Goal: Task Accomplishment & Management: Manage account settings

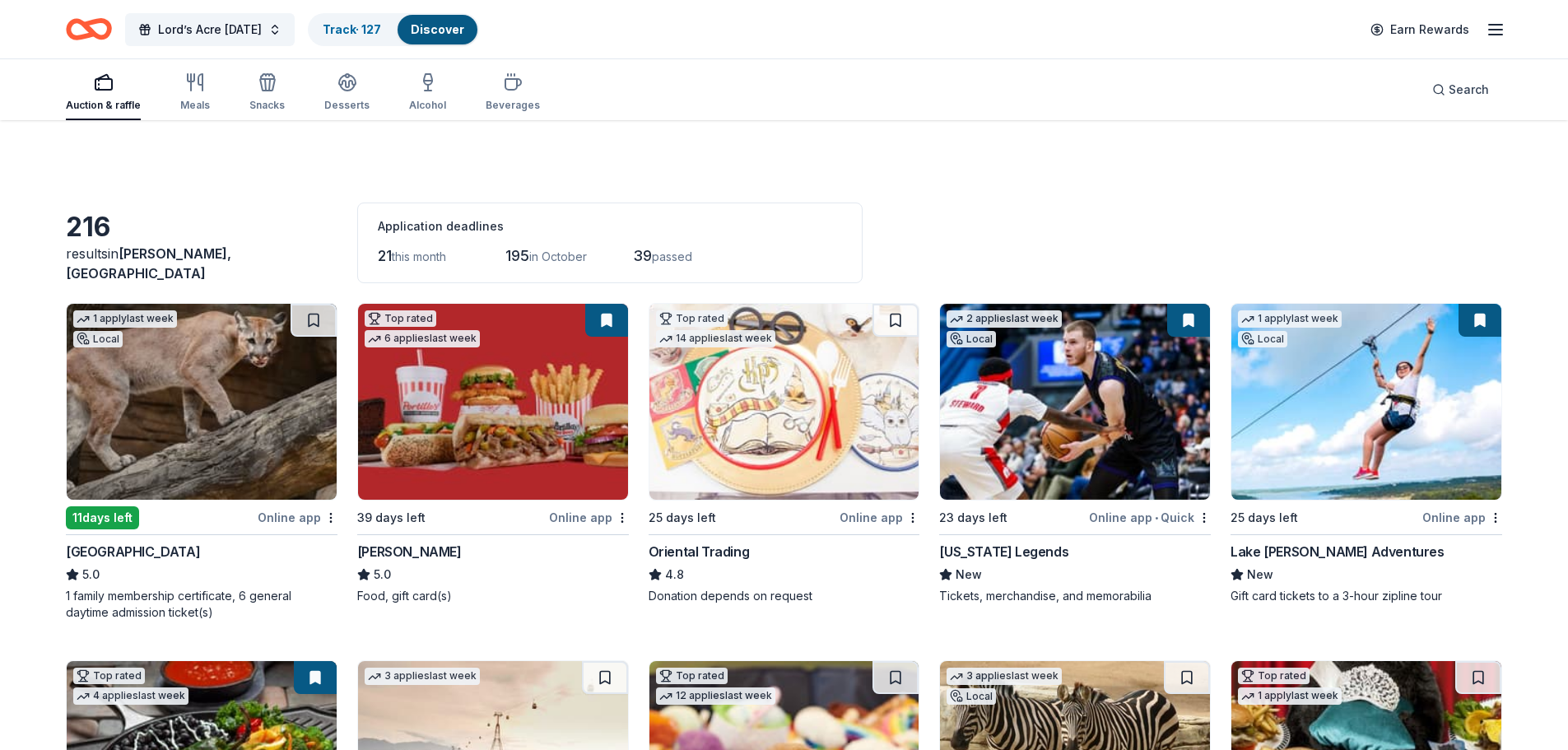
scroll to position [3063, 0]
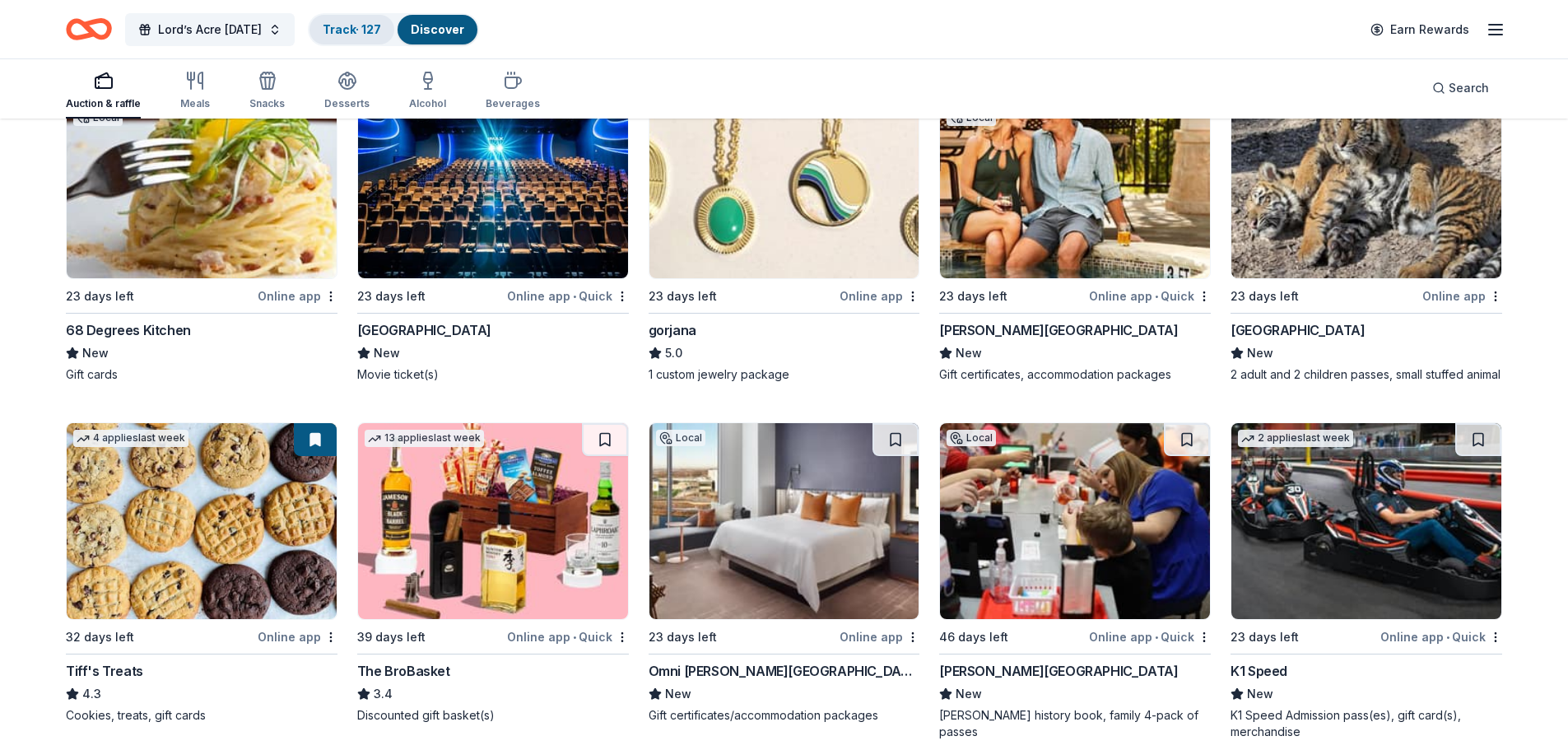
click at [365, 26] on link "Track · 127" at bounding box center [352, 29] width 59 height 14
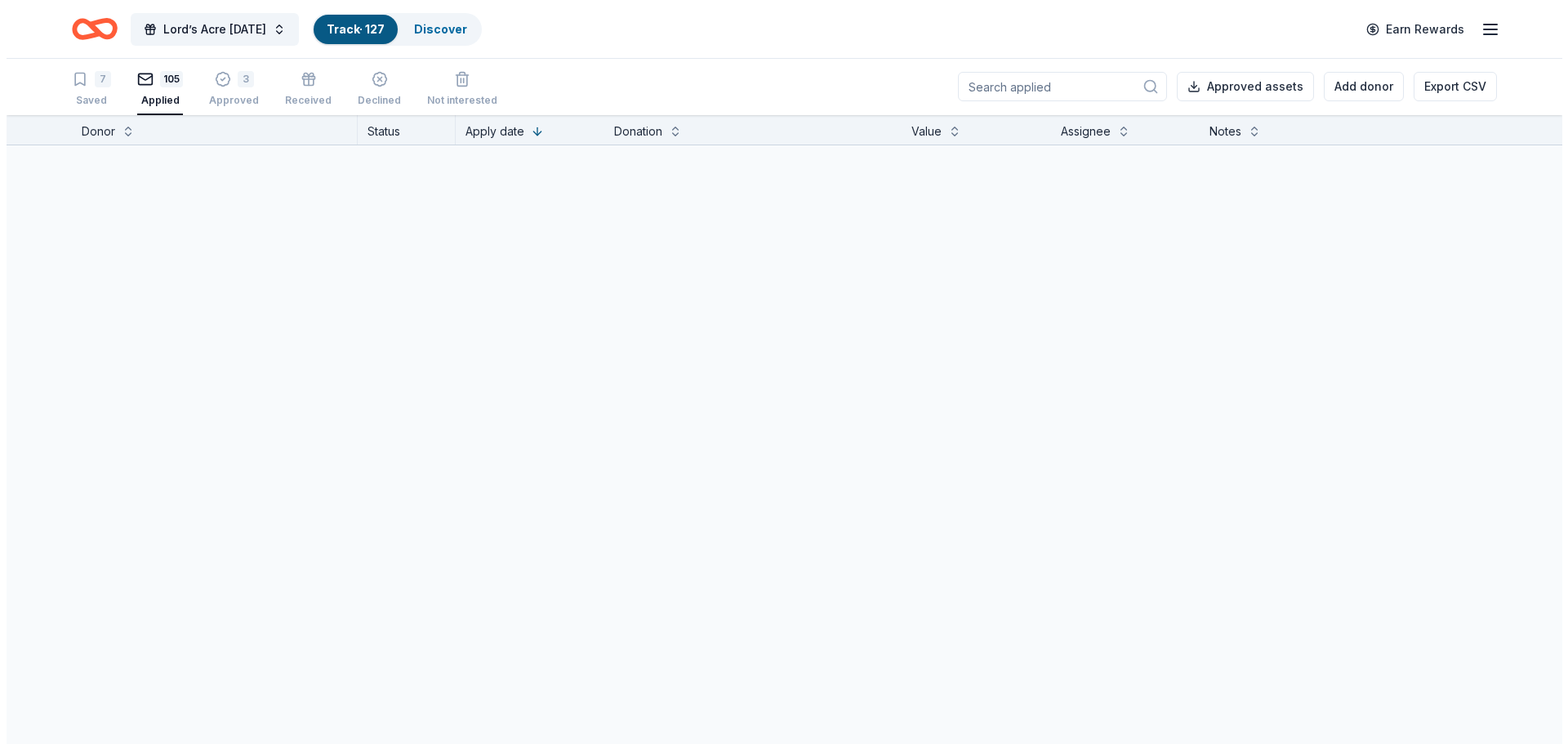
scroll to position [1, 0]
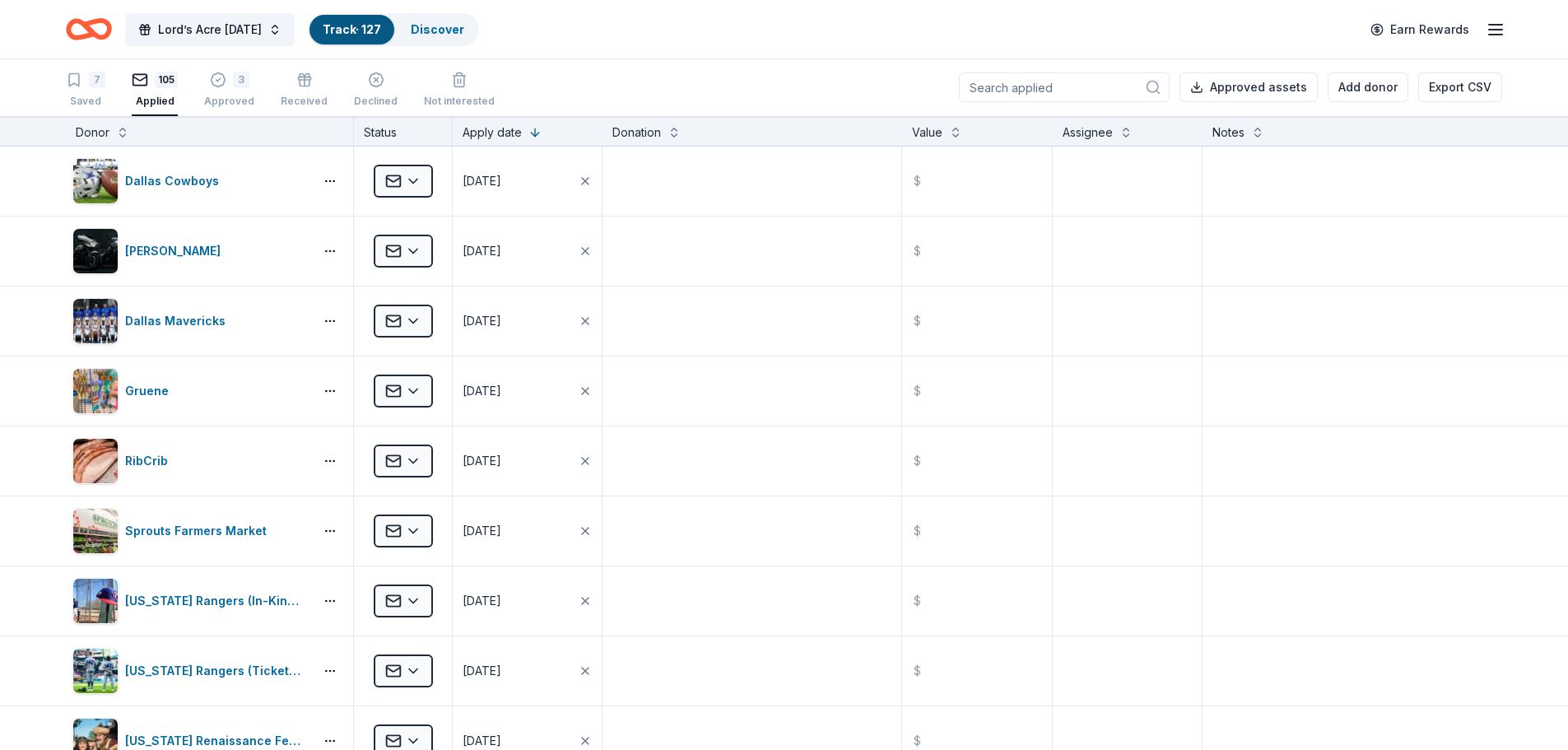
click at [1043, 87] on input at bounding box center [1063, 87] width 211 height 30
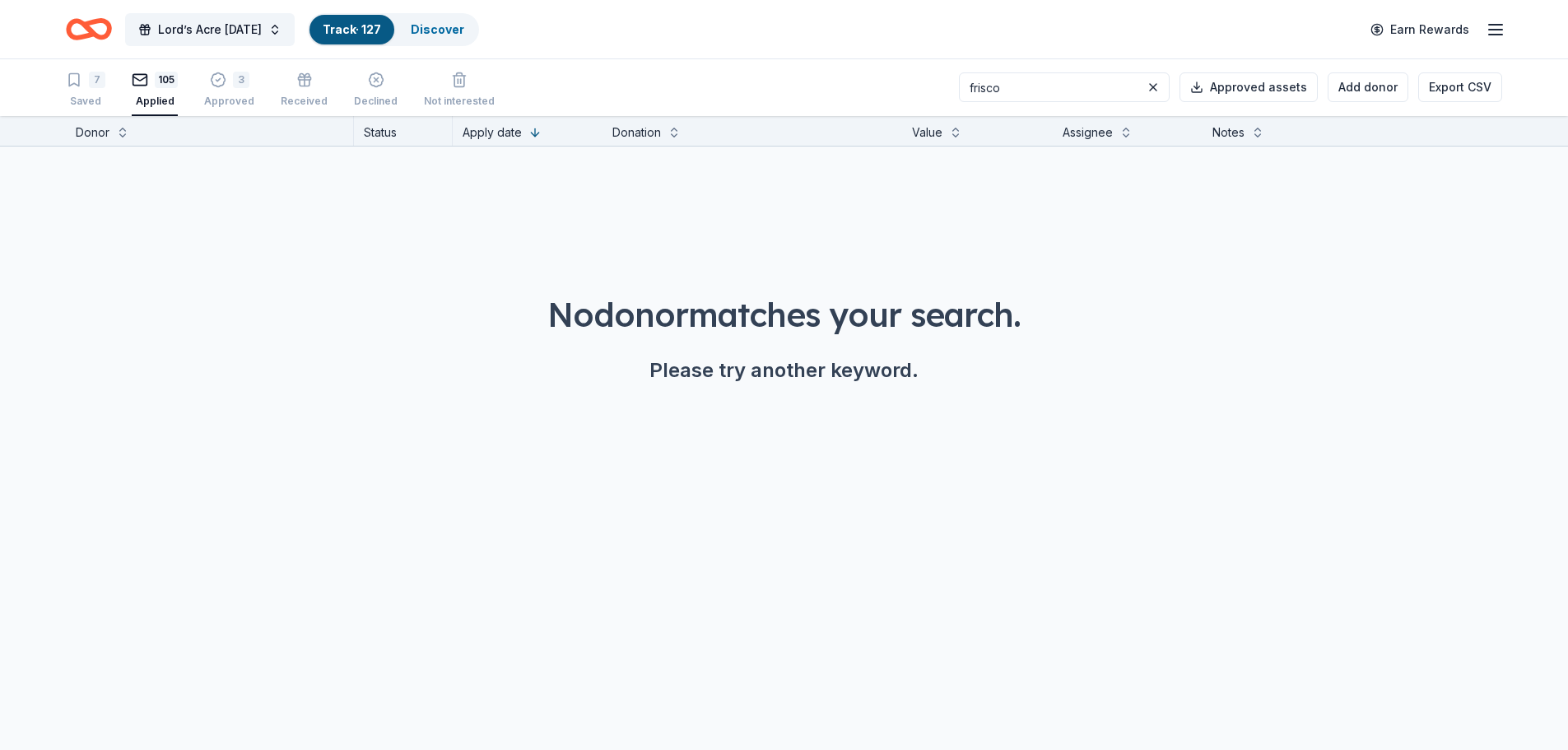
click at [1124, 87] on input "frisco" at bounding box center [1063, 87] width 211 height 30
click at [1071, 96] on input "frisco" at bounding box center [1063, 87] width 211 height 30
type input "frisco"
click at [1161, 86] on button at bounding box center [1153, 87] width 20 height 20
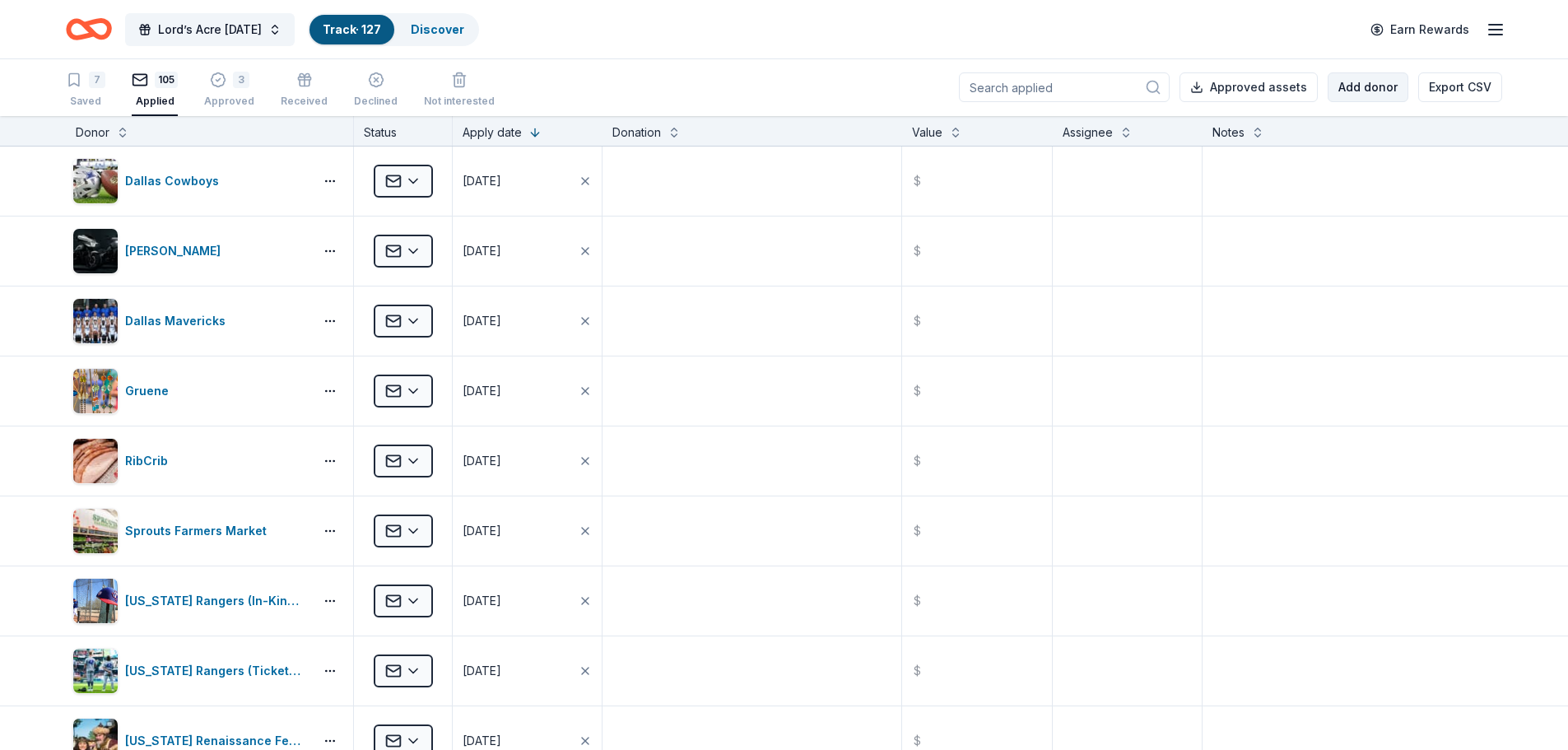
click at [1363, 83] on button "Add donor" at bounding box center [1368, 87] width 81 height 30
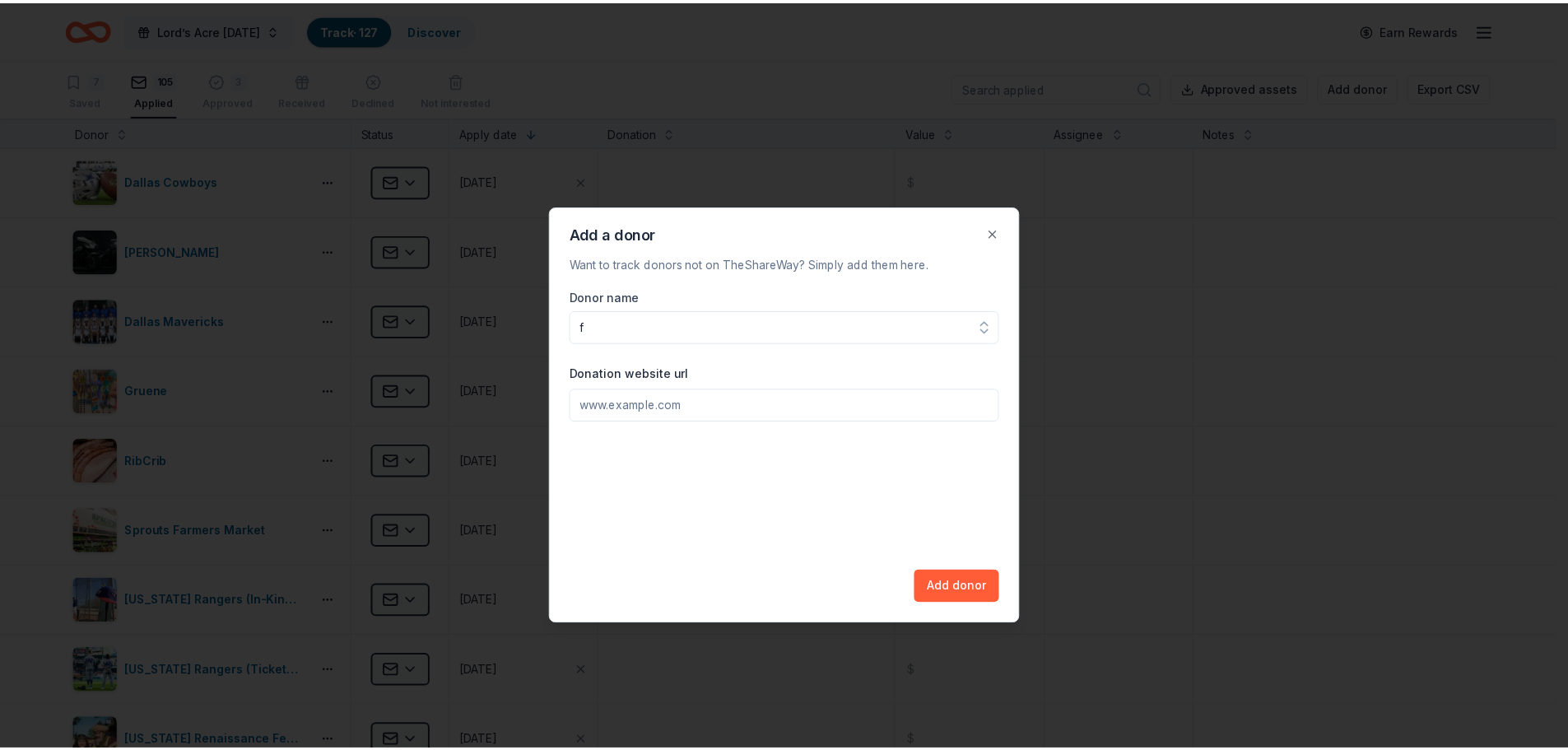
scroll to position [0, 0]
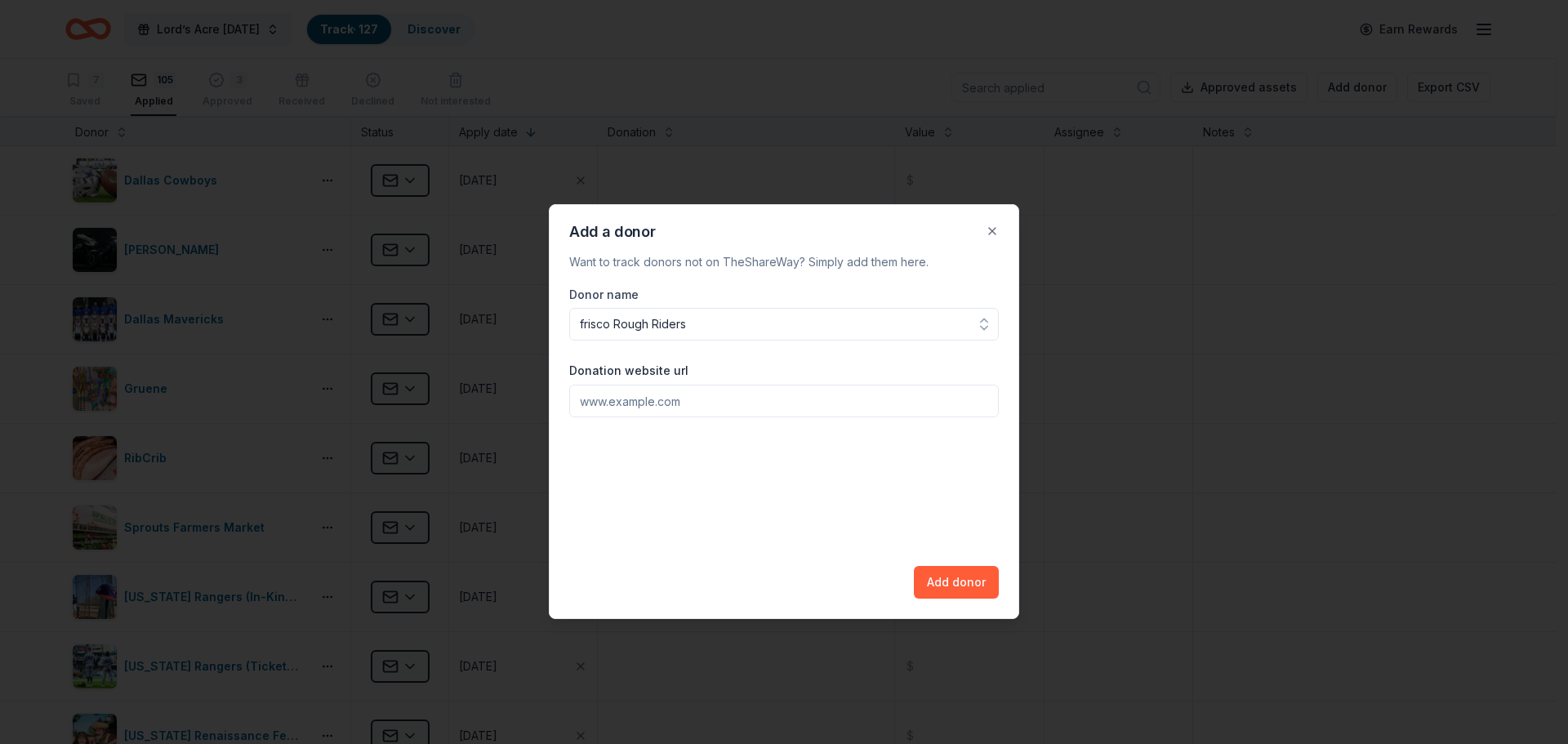
drag, startPoint x: 691, startPoint y: 320, endPoint x: 402, endPoint y: 330, distance: 289.2
click at [402, 330] on body "Lord’s Acre [DATE] Track · 127 Discover Earn Rewards 7 Saved 105 Applied 3 Appr…" at bounding box center [777, 372] width 1556 height 744
type input "Frisco Rough"
click at [996, 228] on button "Close" at bounding box center [992, 231] width 32 height 32
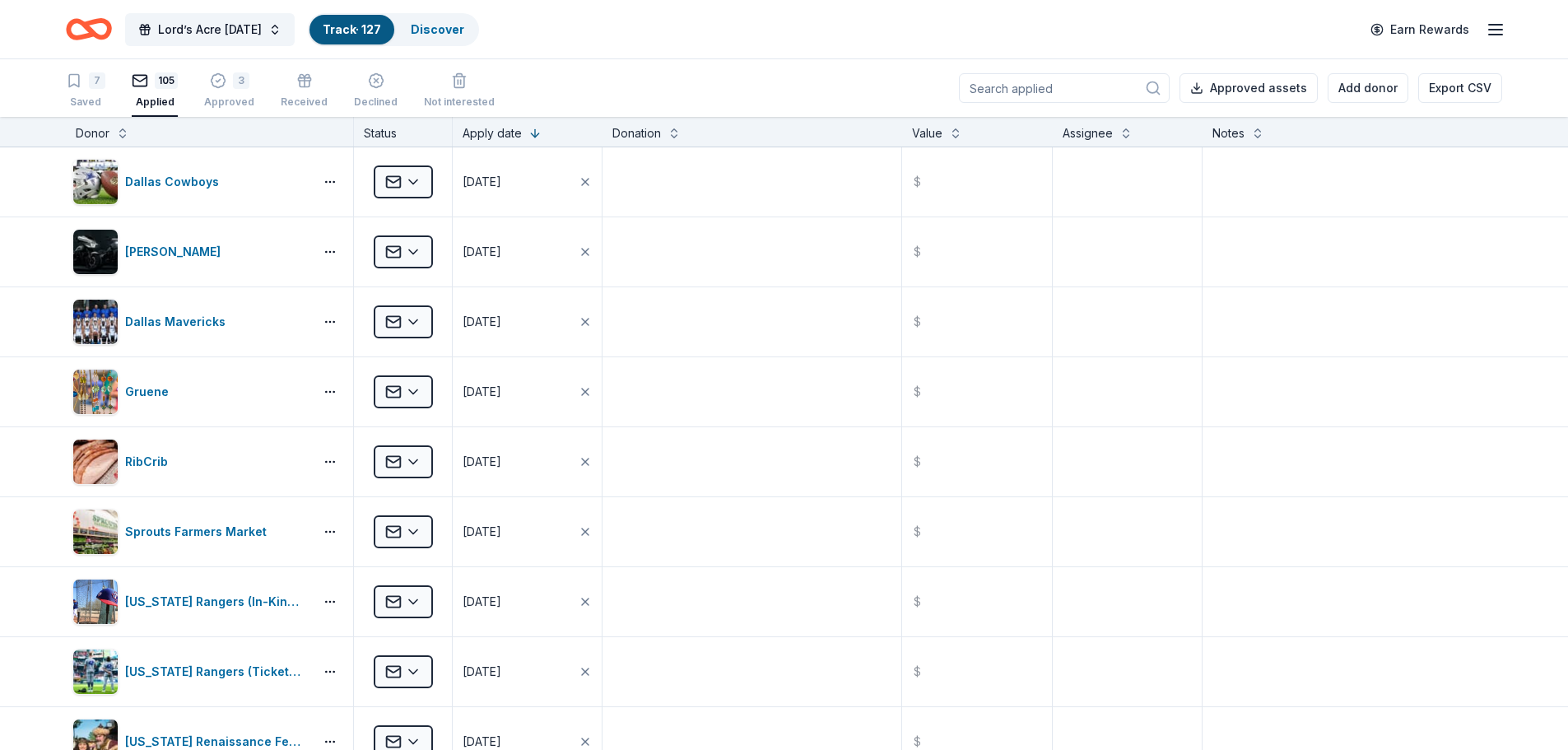
click at [1068, 86] on input at bounding box center [1063, 88] width 211 height 30
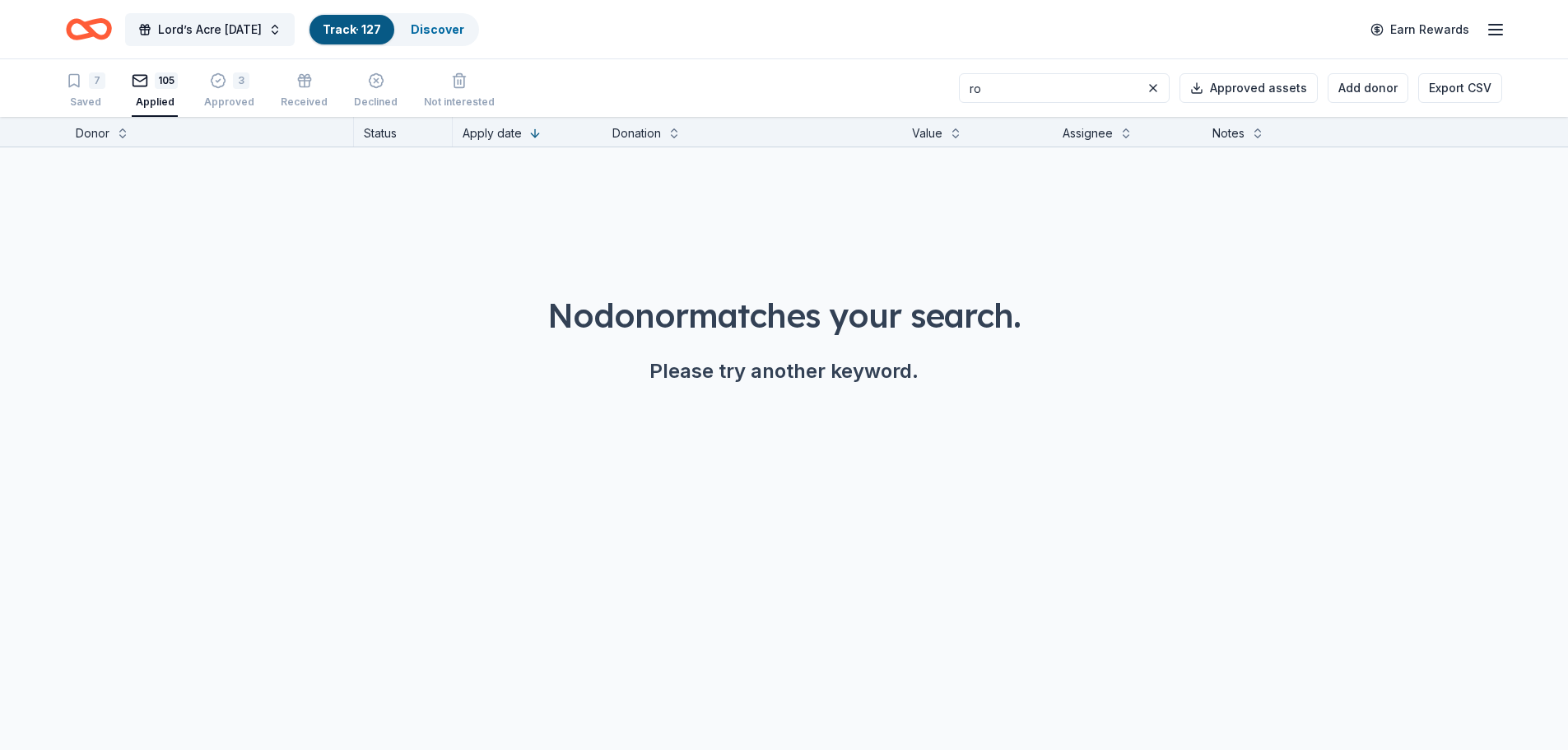
type input "r"
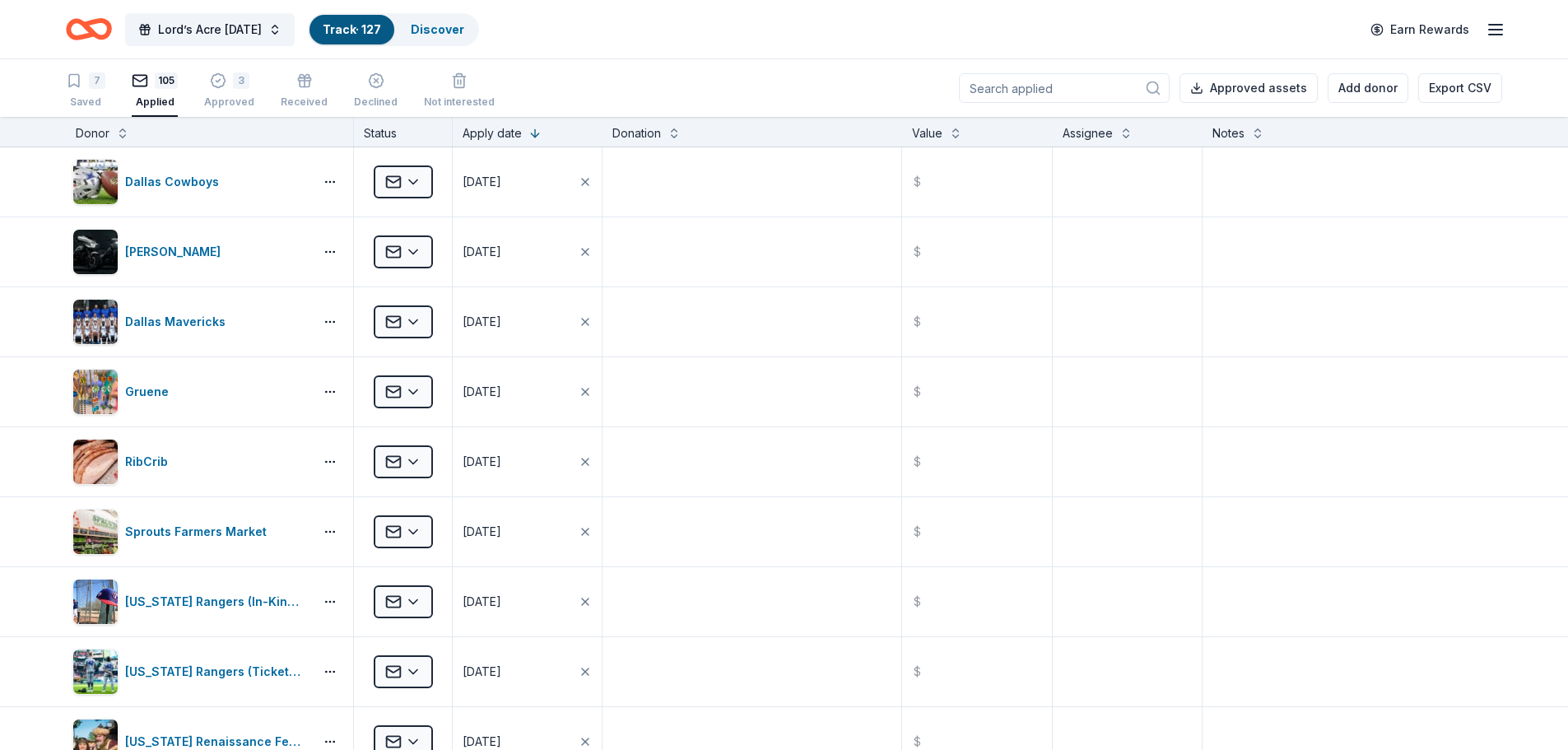
click at [1157, 85] on icon at bounding box center [1153, 88] width 16 height 16
click at [1079, 90] on input at bounding box center [1063, 88] width 211 height 30
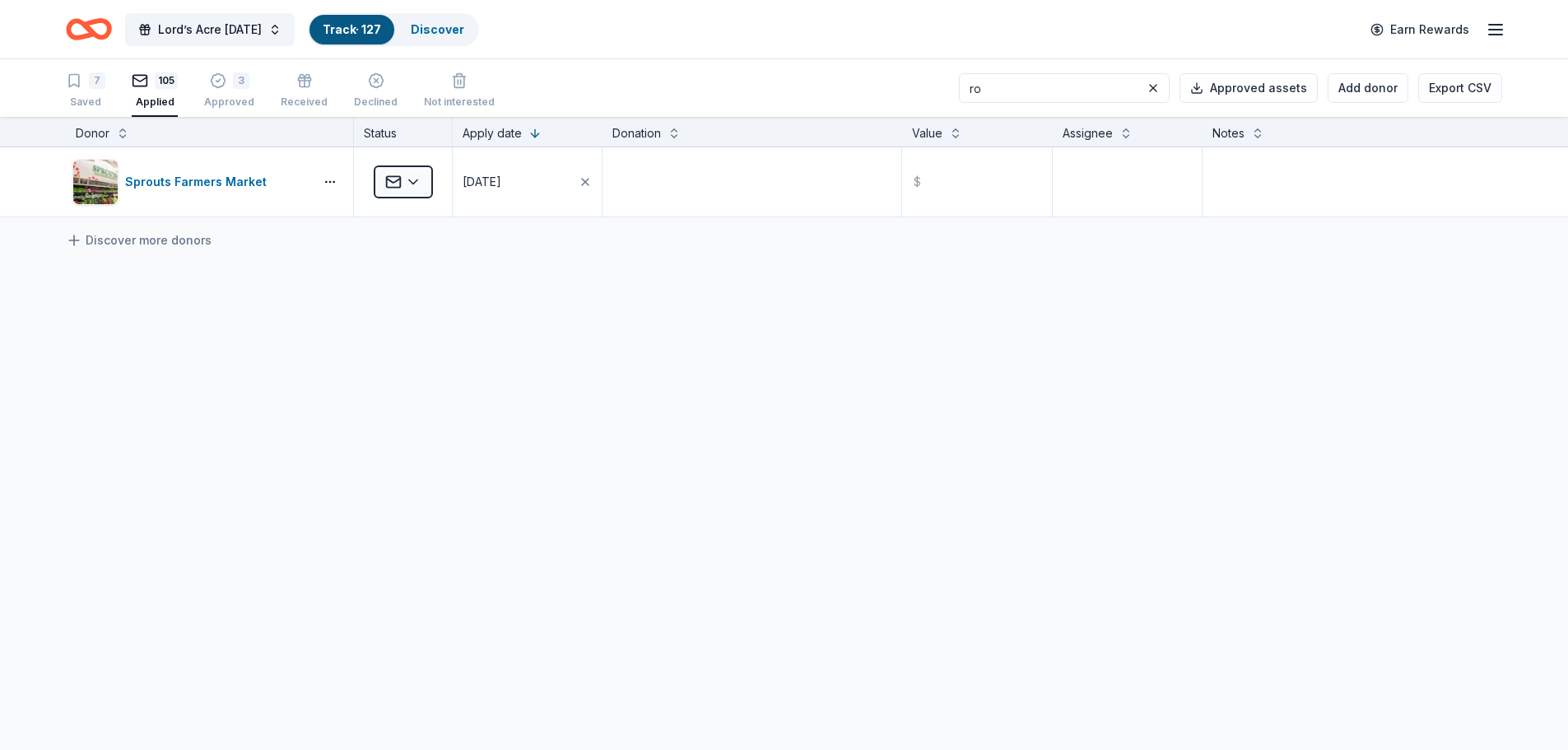
type input "r"
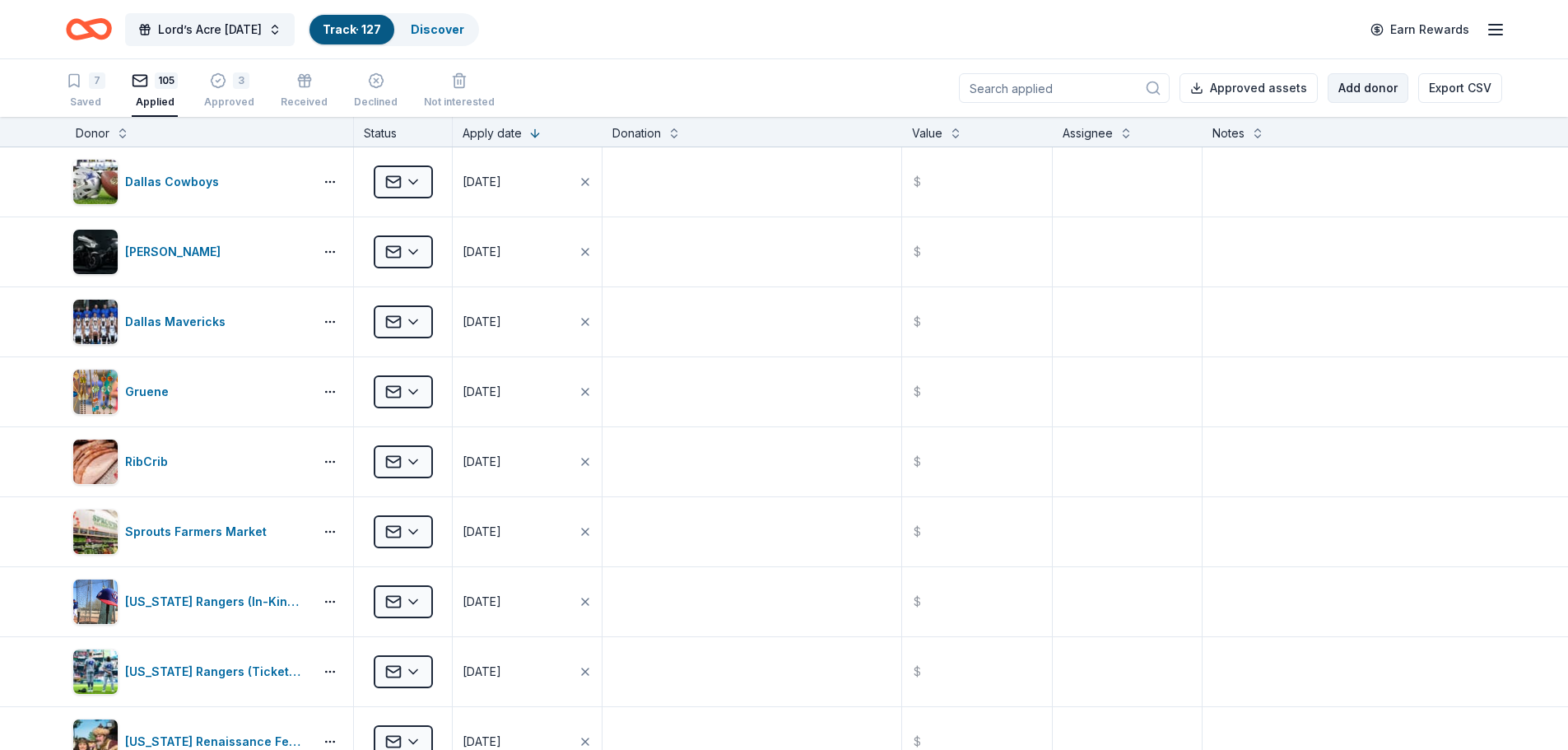
click at [1367, 92] on button "Add donor" at bounding box center [1368, 88] width 81 height 30
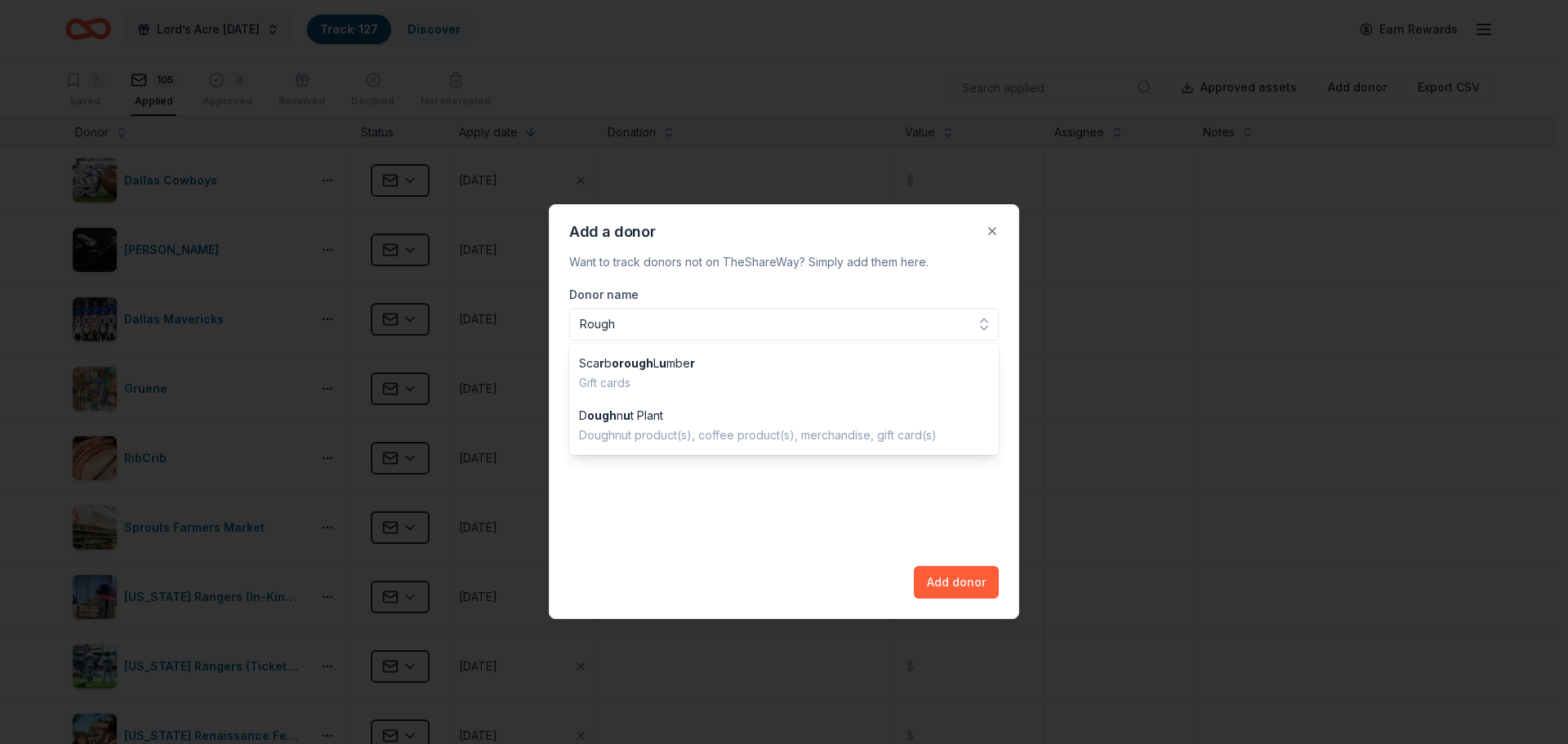
type input "Rough"
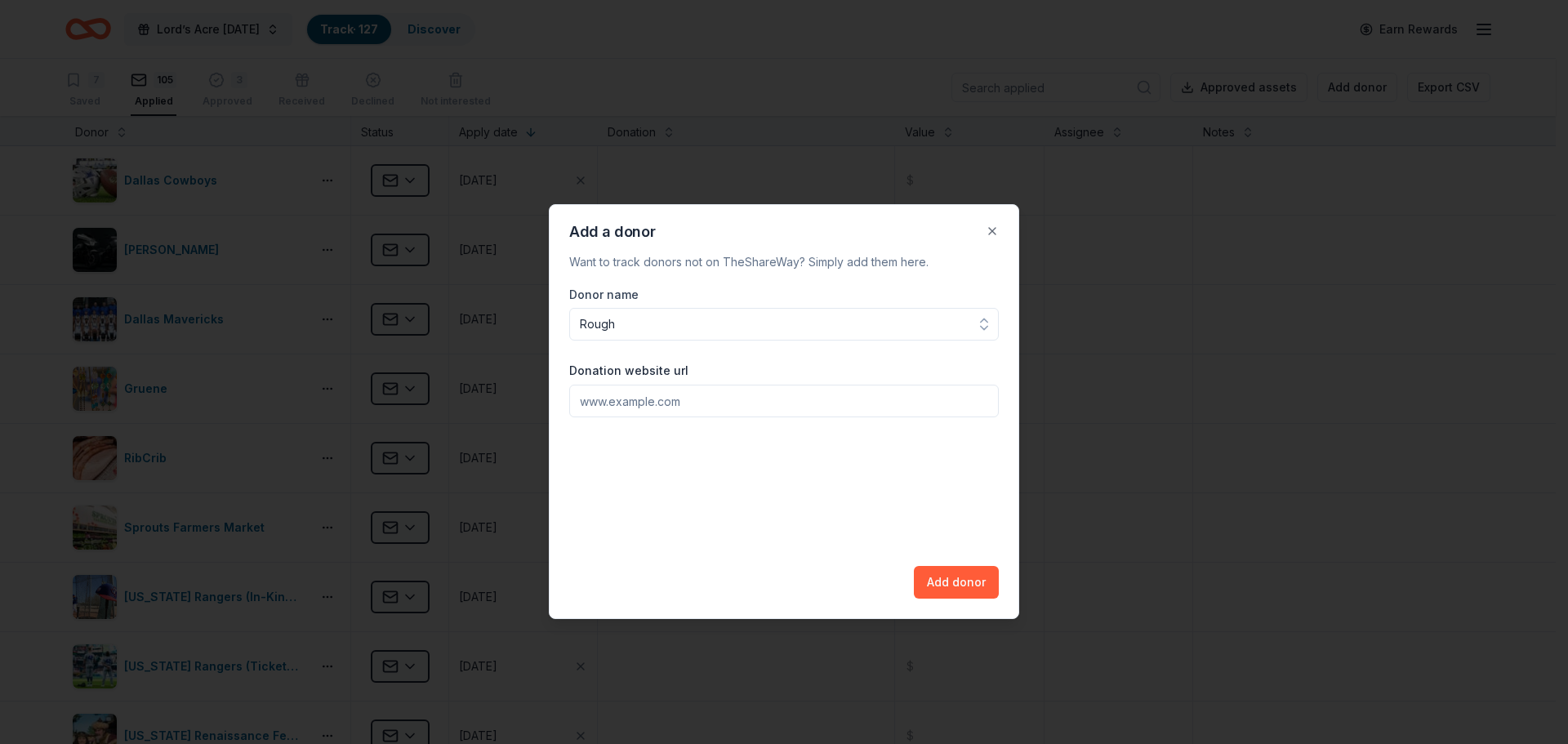
click at [991, 231] on div "Add a donor Want to track donors not on TheShareWay? Simply add them here. Dono…" at bounding box center [783, 411] width 470 height 415
click at [995, 230] on button "Close" at bounding box center [992, 231] width 32 height 32
